Goal: Check status

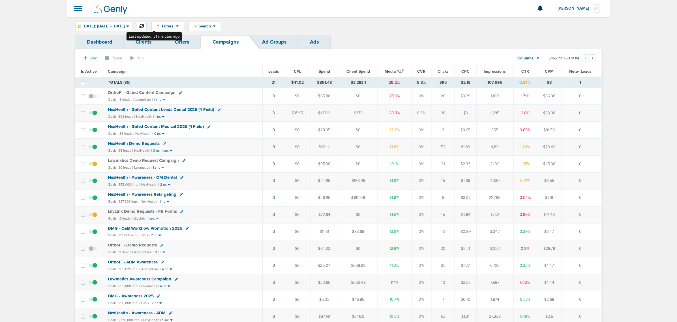
click at [144, 25] on icon at bounding box center [141, 26] width 5 height 5
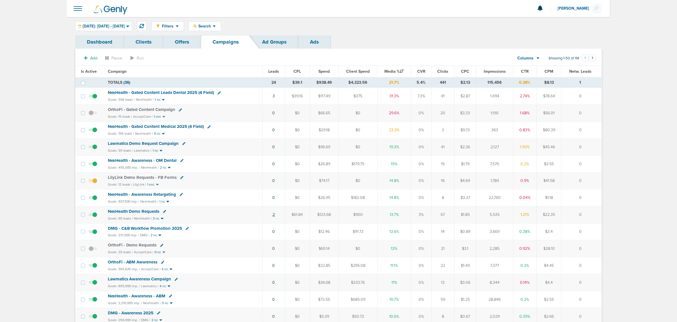
click at [273, 217] on link "2" at bounding box center [273, 214] width 2 height 5
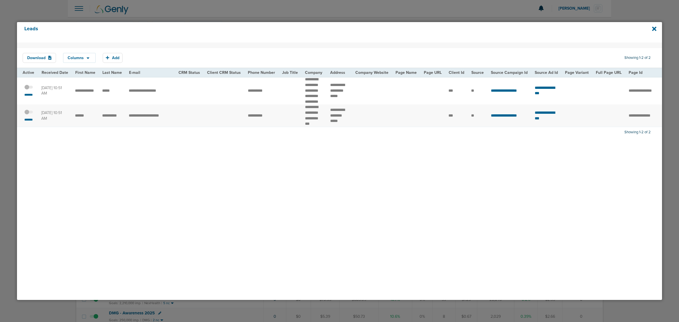
click at [655, 23] on div "Leads" at bounding box center [339, 32] width 645 height 20
click at [652, 30] on icon at bounding box center [654, 29] width 4 height 4
click at [654, 28] on icon at bounding box center [654, 29] width 4 height 4
click at [654, 29] on icon at bounding box center [654, 29] width 4 height 4
click at [655, 30] on icon at bounding box center [654, 29] width 4 height 6
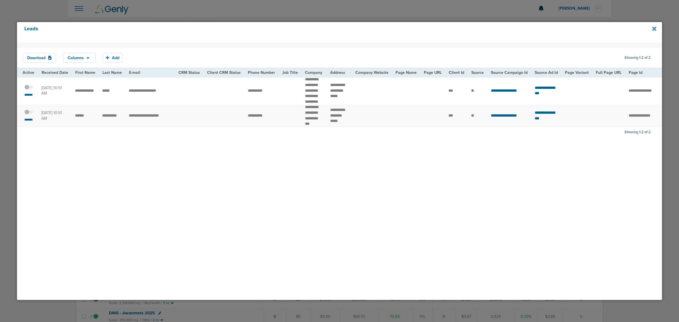
click at [655, 29] on icon at bounding box center [654, 29] width 4 height 4
click at [62, 8] on div at bounding box center [339, 161] width 679 height 322
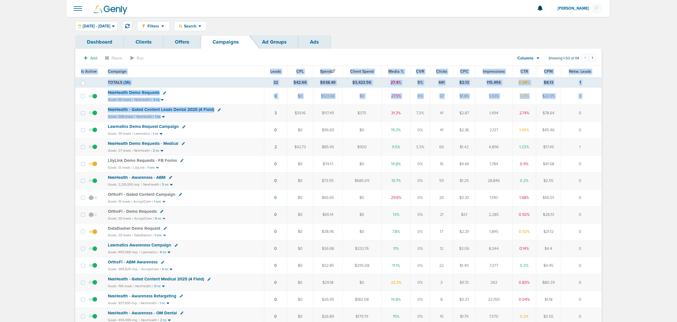
drag, startPoint x: 269, startPoint y: 112, endPoint x: 677, endPoint y: 118, distance: 407.7
click at [677, 118] on html "Notifications You have no unread notifications Lauren Mericle Profile Sign Out …" at bounding box center [338, 161] width 677 height 322
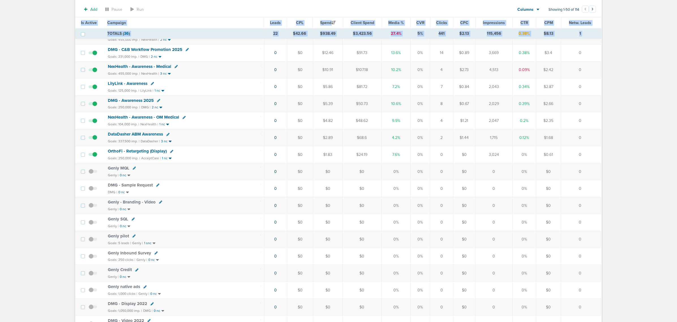
click at [193, 127] on div "Goals: 104,000 imp. | NexHealth | 1 nc" at bounding box center [184, 124] width 153 height 5
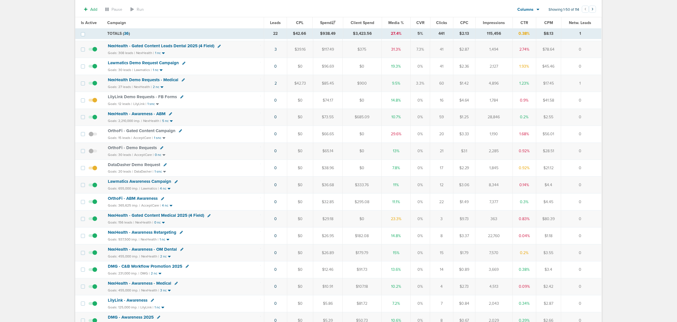
scroll to position [0, 0]
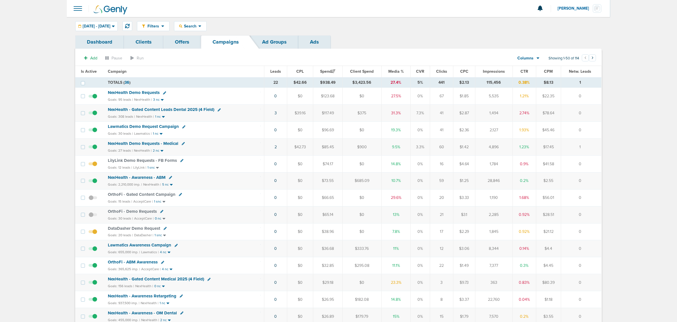
click at [173, 281] on span "NexHealth - Gated Content Medical 2025 (4 Field)" at bounding box center [156, 278] width 96 height 5
